Goal: Transaction & Acquisition: Purchase product/service

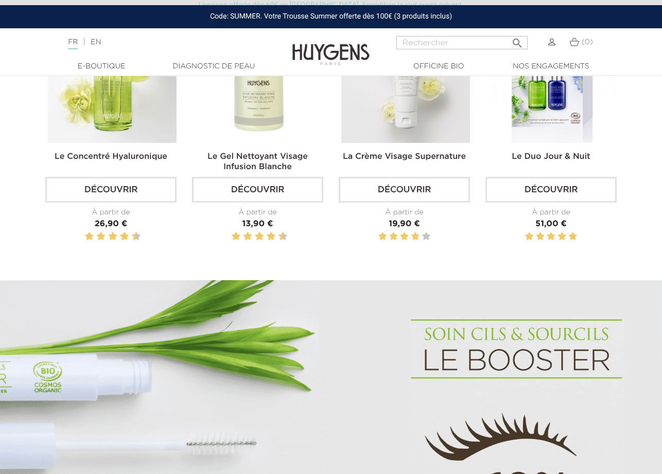
scroll to position [404, 0]
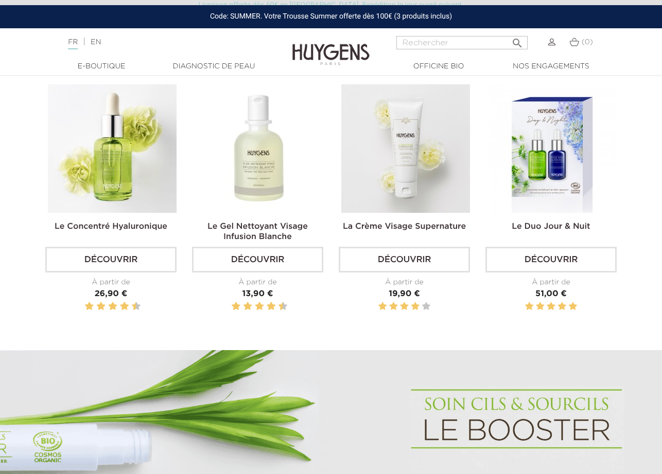
click at [134, 147] on img at bounding box center [112, 148] width 129 height 129
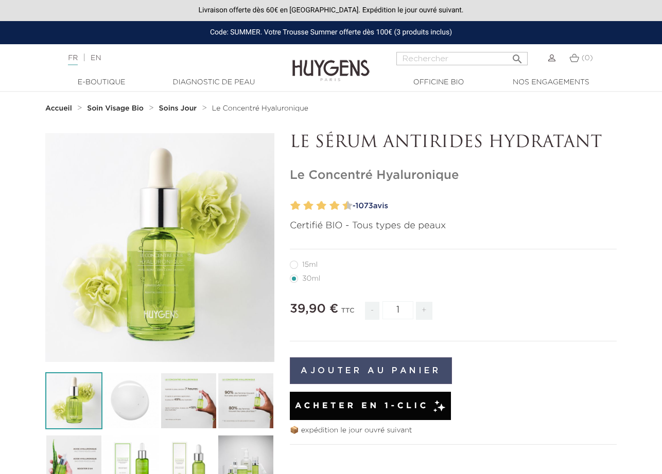
click at [388, 373] on button "Ajouter au panier" at bounding box center [371, 371] width 162 height 27
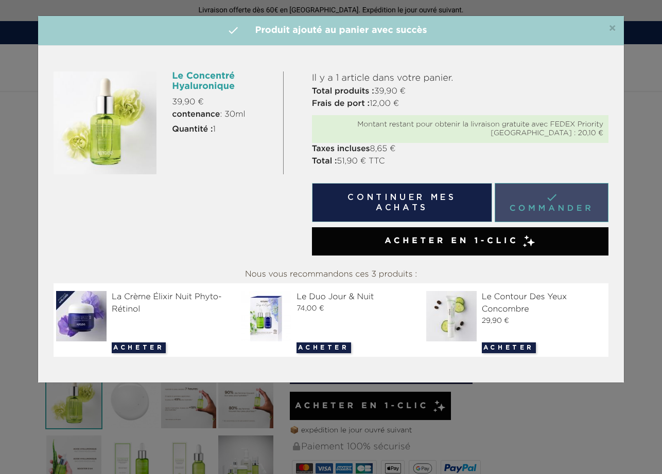
click at [573, 192] on link " Commander" at bounding box center [552, 202] width 114 height 39
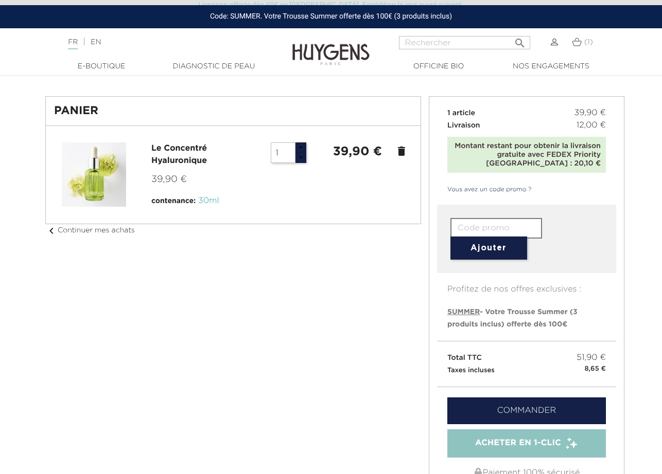
scroll to position [63, 0]
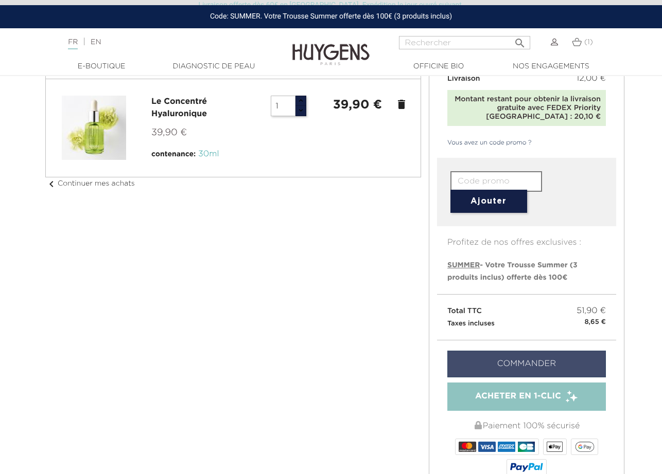
click at [490, 354] on link "Commander" at bounding box center [526, 364] width 159 height 27
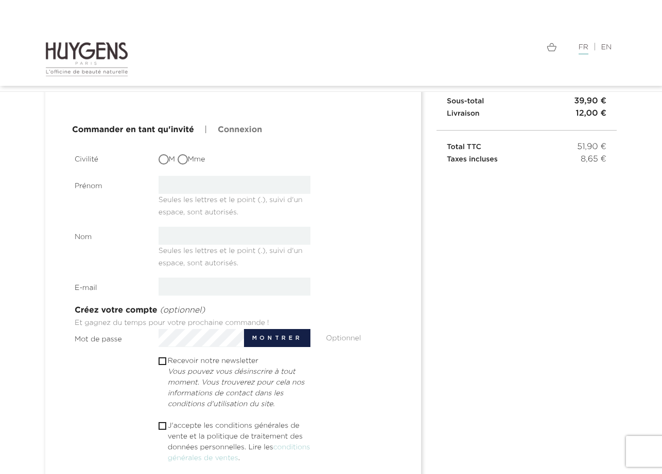
scroll to position [98, 0]
